Goal: Information Seeking & Learning: Find contact information

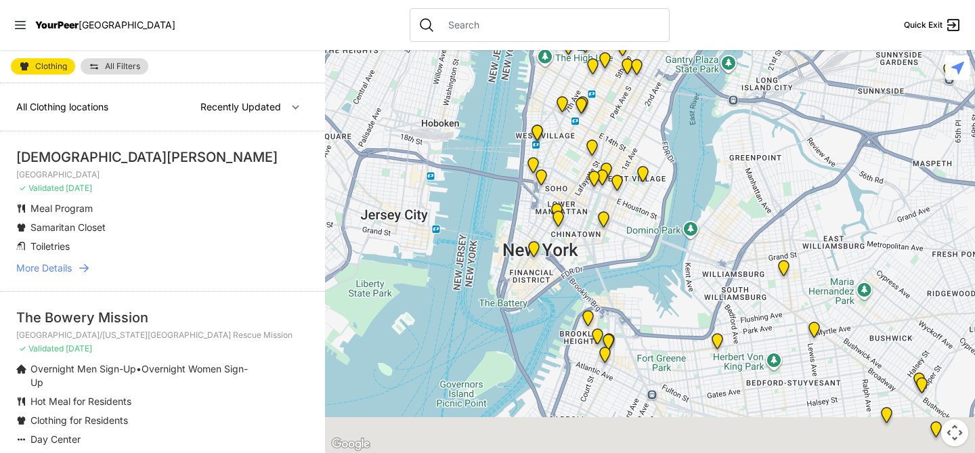
drag, startPoint x: 563, startPoint y: 435, endPoint x: 638, endPoint y: 23, distance: 418.9
click at [638, 24] on div "Close panel YourPeer [GEOGRAPHIC_DATA] Quick Exit Single Adult Families Soup Ki…" at bounding box center [487, 226] width 975 height 453
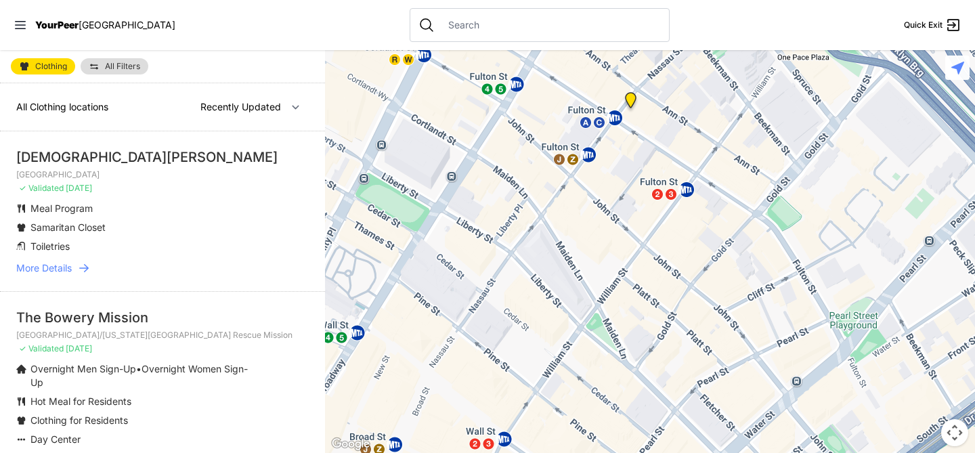
click at [694, 129] on div at bounding box center [650, 251] width 650 height 403
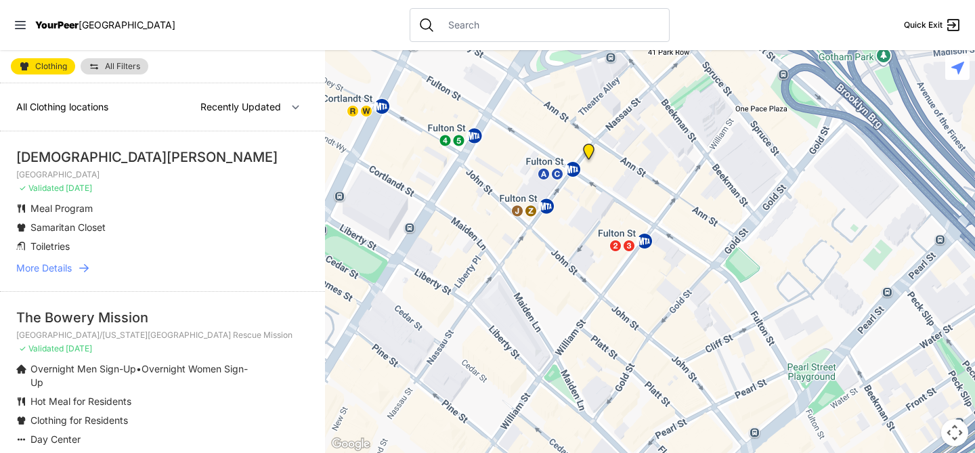
drag, startPoint x: 694, startPoint y: 129, endPoint x: 604, endPoint y: 162, distance: 95.7
click at [650, 182] on div at bounding box center [650, 251] width 650 height 403
click at [589, 151] on img "Main Office" at bounding box center [587, 154] width 17 height 22
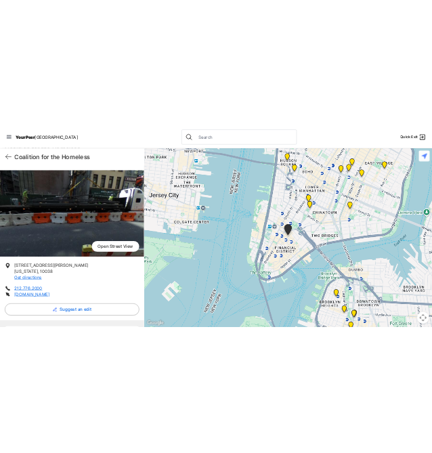
scroll to position [54, 0]
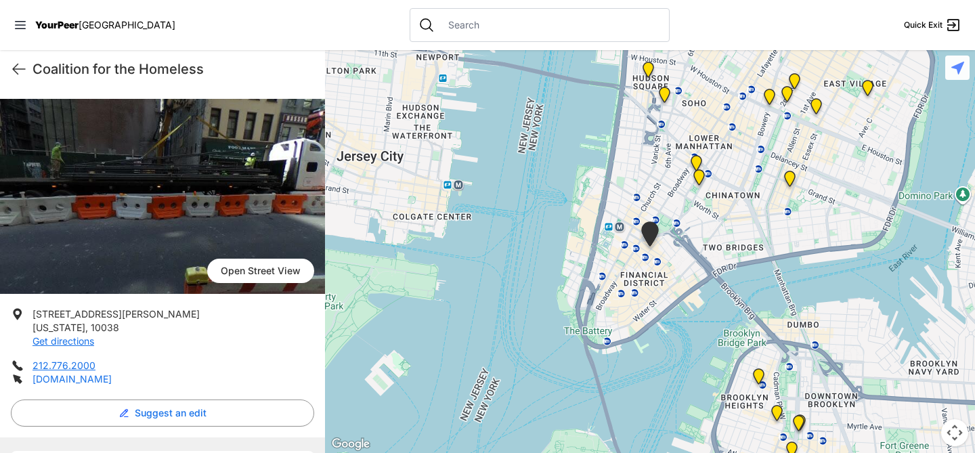
click at [109, 382] on link "[DOMAIN_NAME]" at bounding box center [71, 379] width 79 height 12
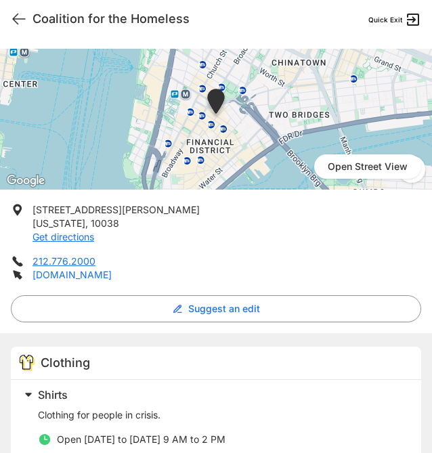
select select "recentlyUpdated"
